Goal: Task Accomplishment & Management: Manage account settings

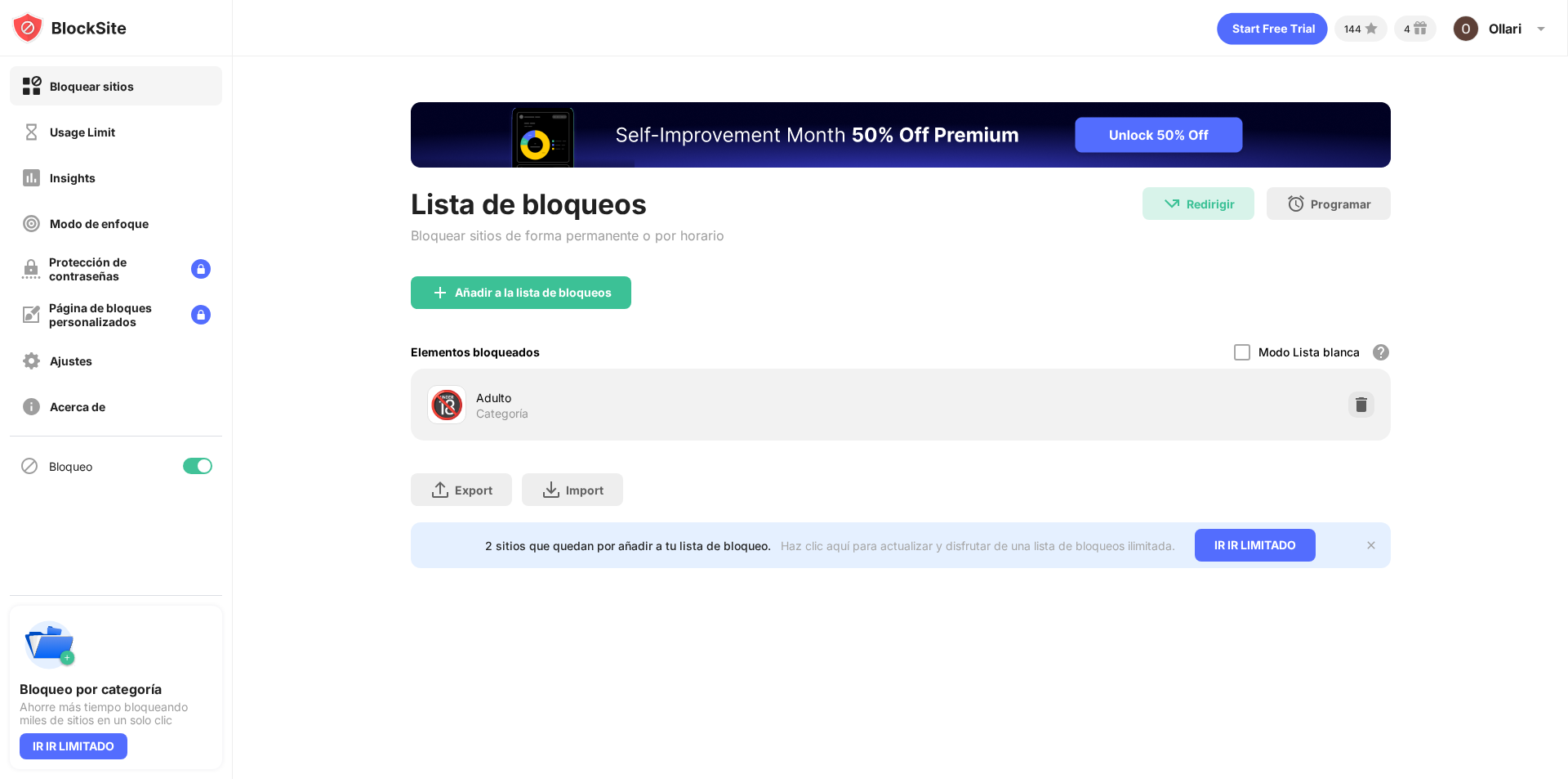
click at [185, 140] on div "Usage Limit" at bounding box center [116, 131] width 212 height 39
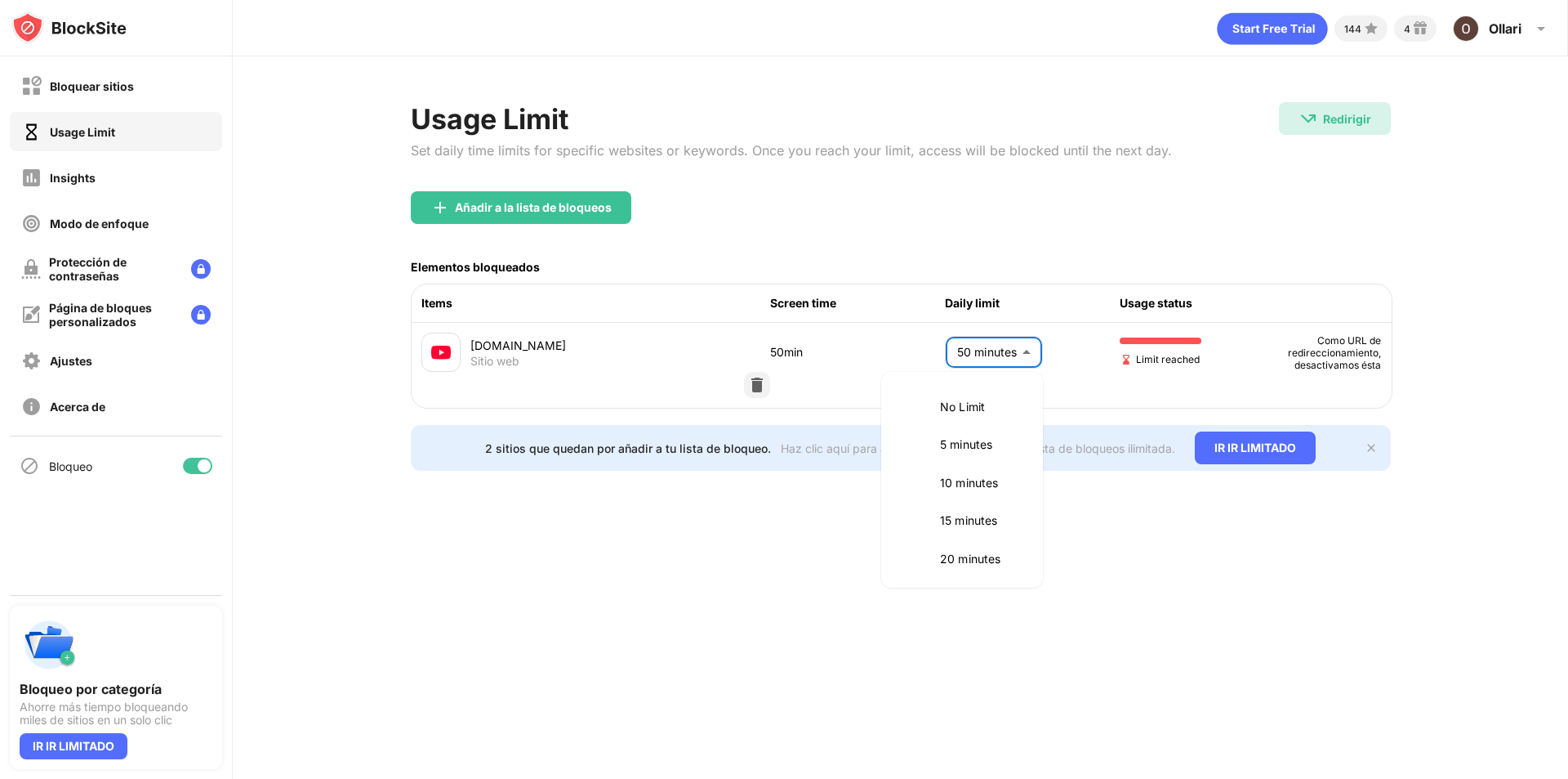
click at [953, 330] on body "Bloquear sitios Usage Limit Insights Modo de enfoque Protección de contraseñas …" at bounding box center [784, 390] width 1568 height 779
click at [982, 501] on p "30 minutes" at bounding box center [982, 491] width 84 height 18
type input "**"
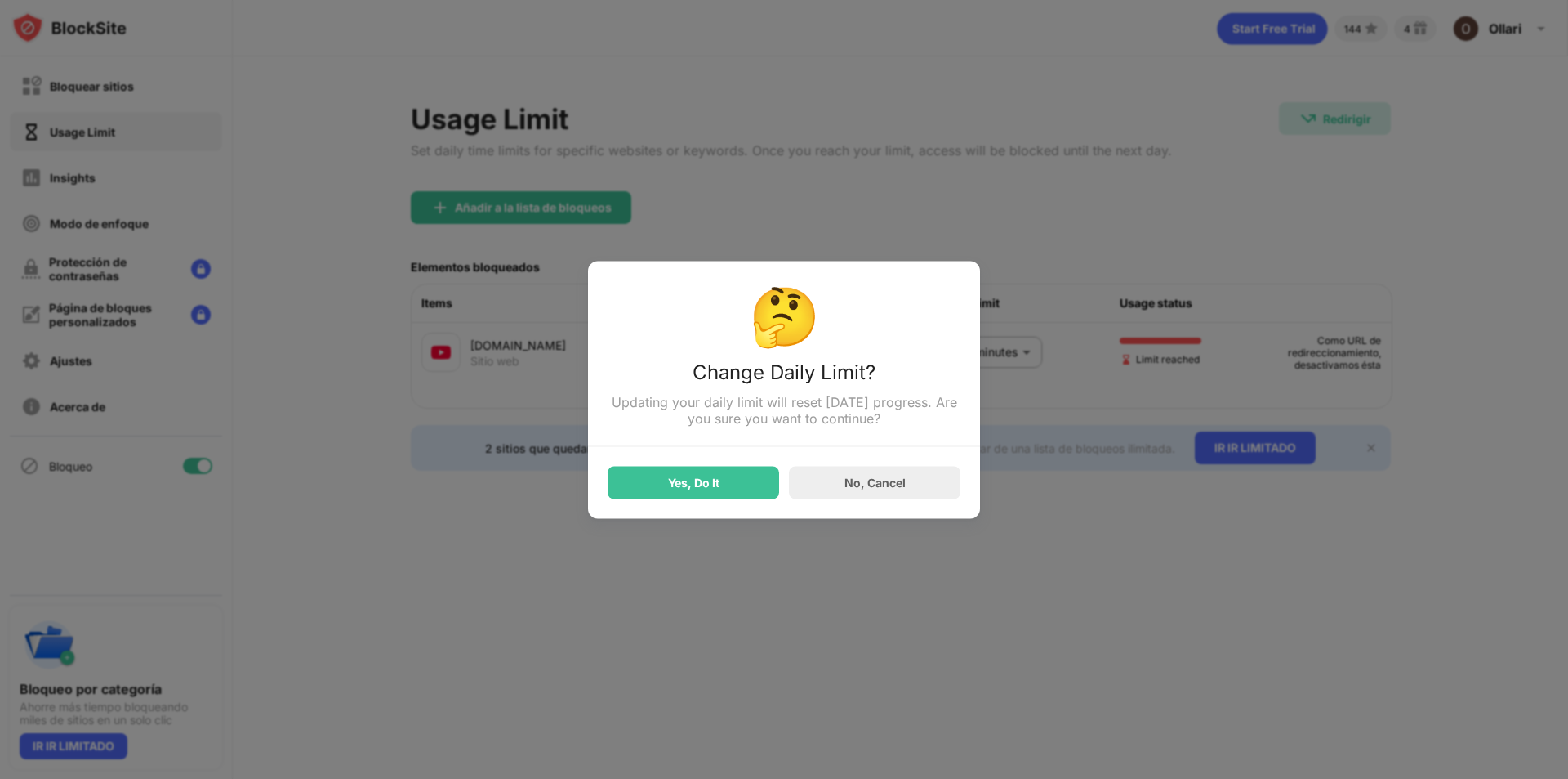
drag, startPoint x: 742, startPoint y: 504, endPoint x: 731, endPoint y: 501, distance: 11.4
click at [741, 504] on div "🤔 Change Daily Limit? Updating your daily limit will reset [DATE] progress. Are…" at bounding box center [784, 390] width 392 height 258
click at [726, 499] on div "Yes, Do It" at bounding box center [693, 481] width 171 height 32
